Goal: Use online tool/utility

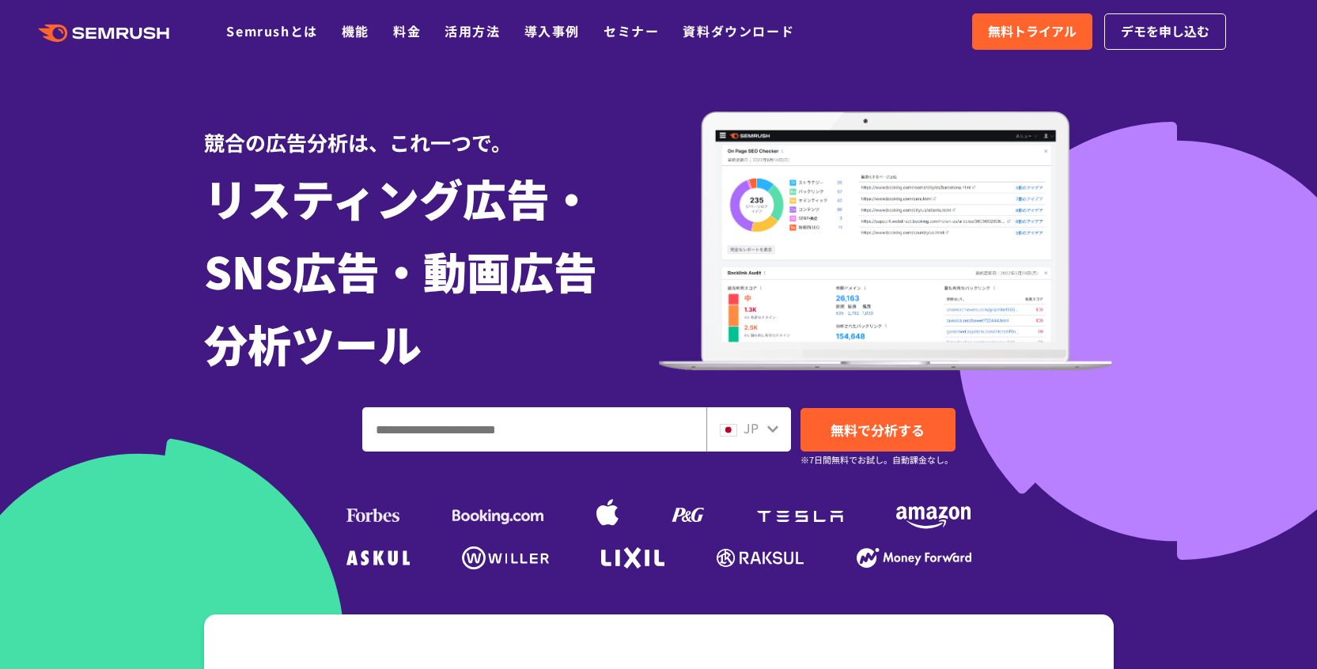
click at [591, 426] on input "ドメイン、キーワードまたはURLを入力してください" at bounding box center [534, 429] width 342 height 43
click at [581, 429] on input "ドメイン、キーワードまたはURLを入力してください" at bounding box center [534, 429] width 342 height 43
click at [573, 431] on input "ドメイン、キーワードまたはURLを入力してください" at bounding box center [534, 429] width 342 height 43
drag, startPoint x: 568, startPoint y: 432, endPoint x: 555, endPoint y: 432, distance: 12.7
click at [567, 432] on input "ドメイン、キーワードまたはURLを入力してください" at bounding box center [534, 429] width 342 height 43
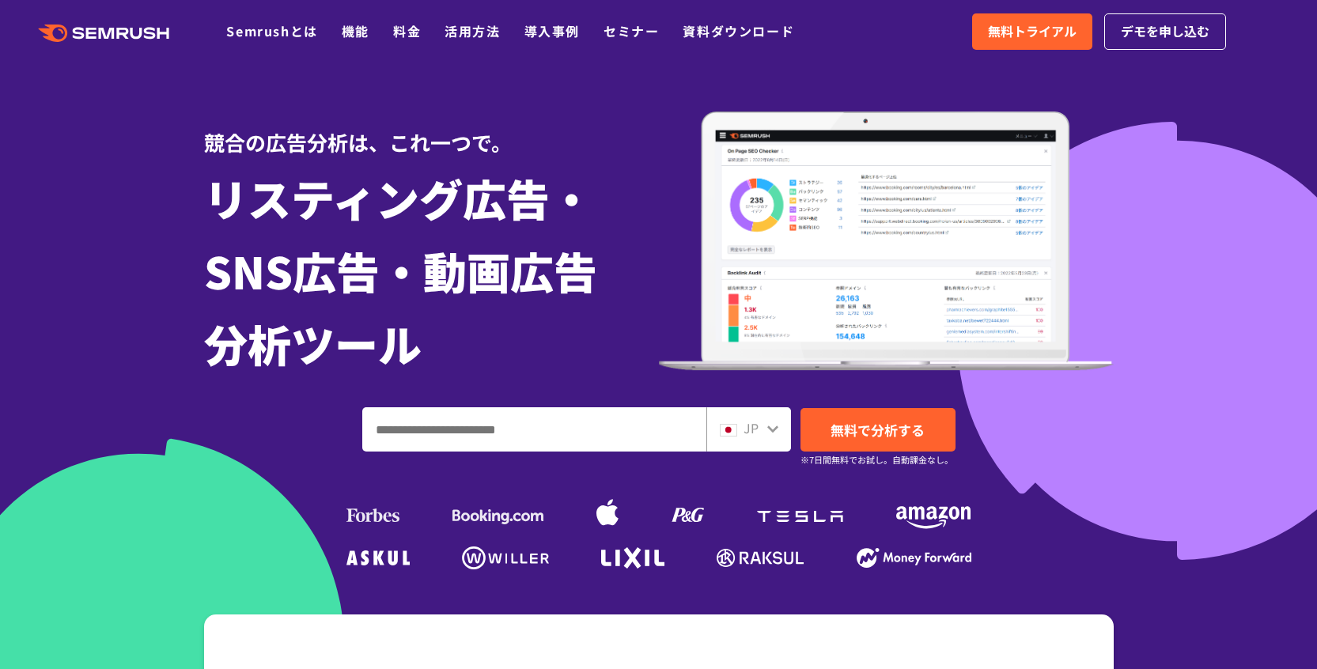
click at [555, 432] on input "ドメイン、キーワードまたはURLを入力してください" at bounding box center [534, 429] width 342 height 43
click at [550, 432] on input "ドメイン、キーワードまたはURLを入力してください" at bounding box center [534, 429] width 342 height 43
click at [543, 432] on input "ドメイン、キーワードまたはURLを入力してください" at bounding box center [534, 429] width 342 height 43
click at [541, 432] on input "ドメイン、キーワードまたはURLを入力してください" at bounding box center [534, 429] width 342 height 43
click at [535, 432] on input "ドメイン、キーワードまたはURLを入力してください" at bounding box center [534, 429] width 342 height 43
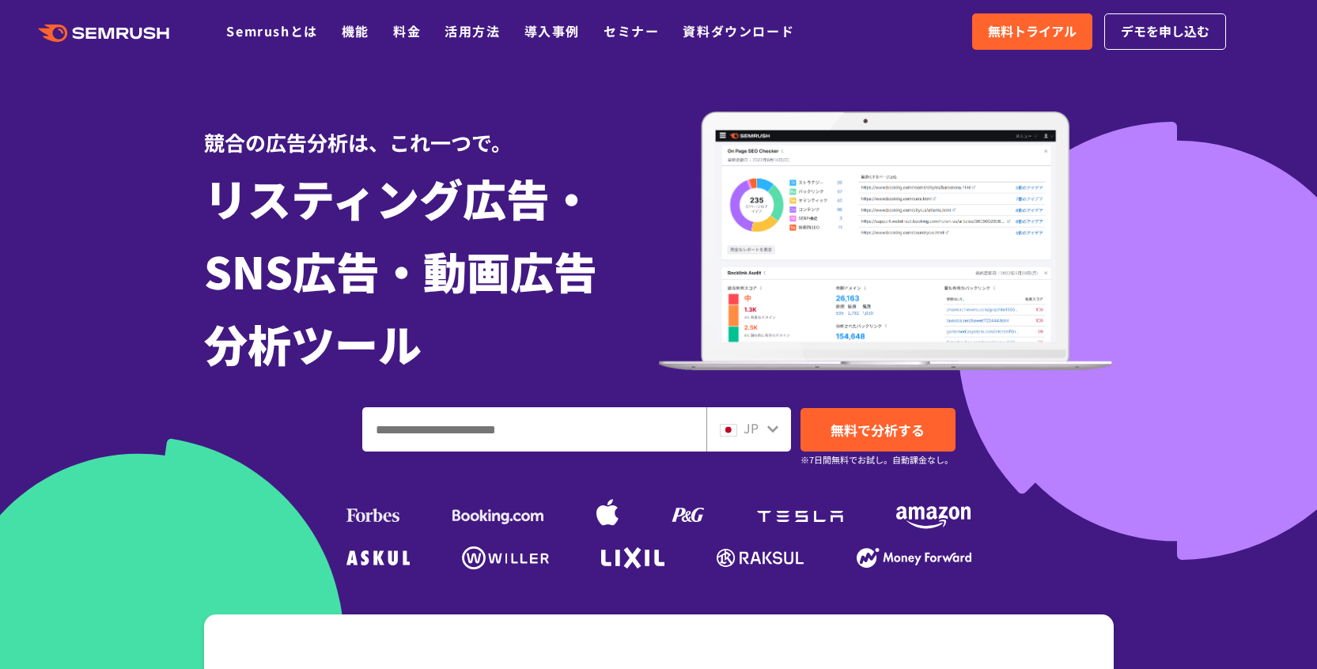
click at [533, 432] on input "ドメイン、キーワードまたはURLを入力してください" at bounding box center [534, 429] width 342 height 43
click at [528, 432] on input "ドメイン、キーワードまたはURLを入力してください" at bounding box center [534, 429] width 342 height 43
click at [527, 432] on input "ドメイン、キーワードまたはURLを入力してください" at bounding box center [534, 429] width 342 height 43
click at [615, 428] on input "ドメイン、キーワードまたはURLを入力してください" at bounding box center [534, 429] width 342 height 43
paste input "**********"
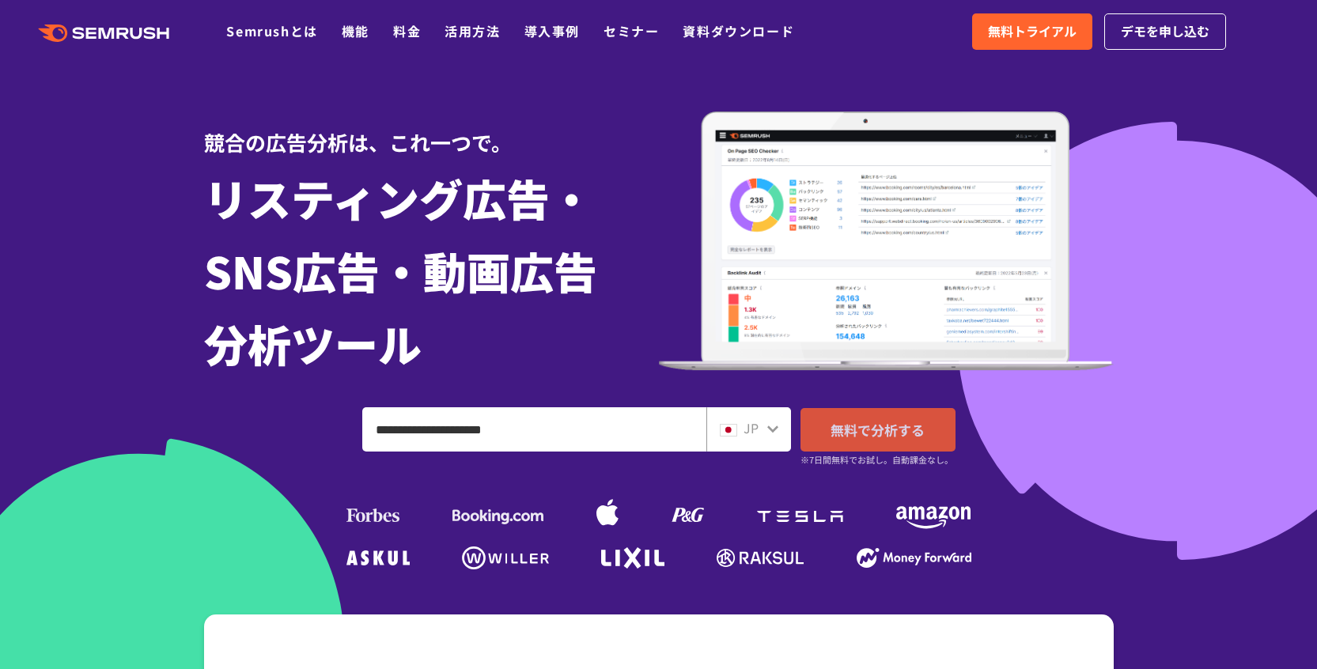
type input "**********"
click at [854, 428] on span "無料で分析する" at bounding box center [877, 430] width 94 height 20
